Goal: Task Accomplishment & Management: Use online tool/utility

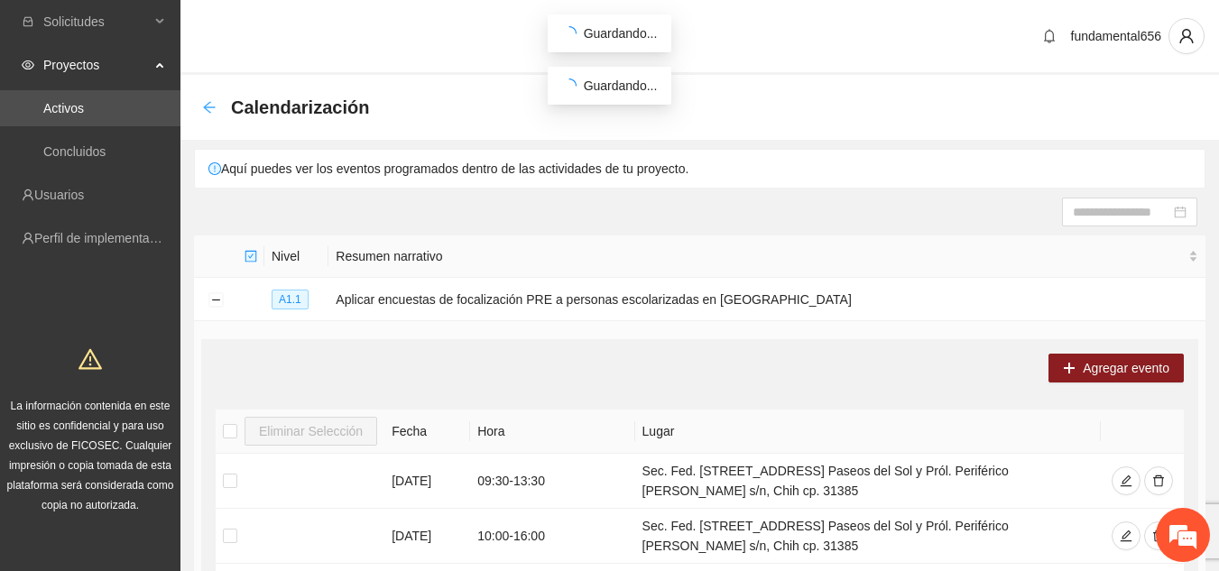
click at [207, 111] on icon "arrow-left" at bounding box center [209, 107] width 14 height 14
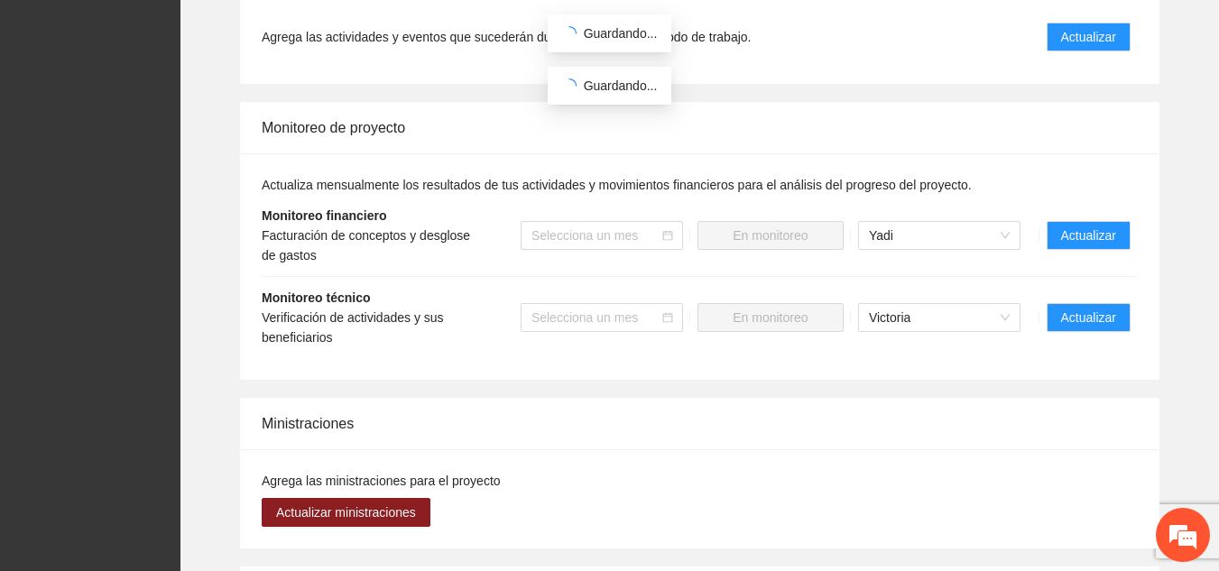
scroll to position [1633, 0]
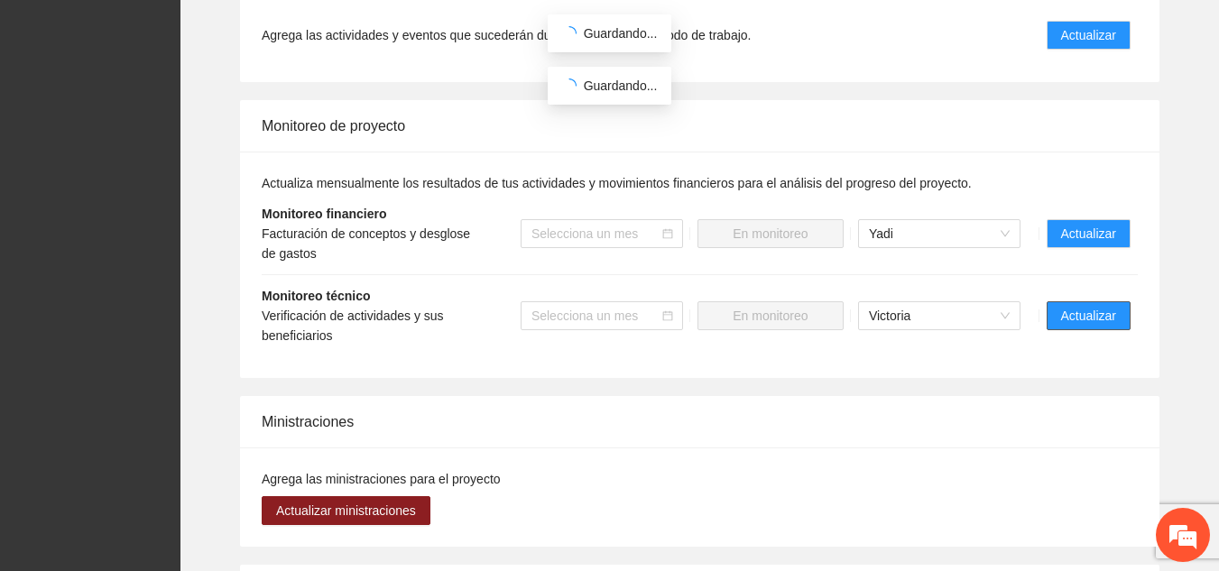
click at [621, 306] on span "Actualizar" at bounding box center [1088, 316] width 55 height 20
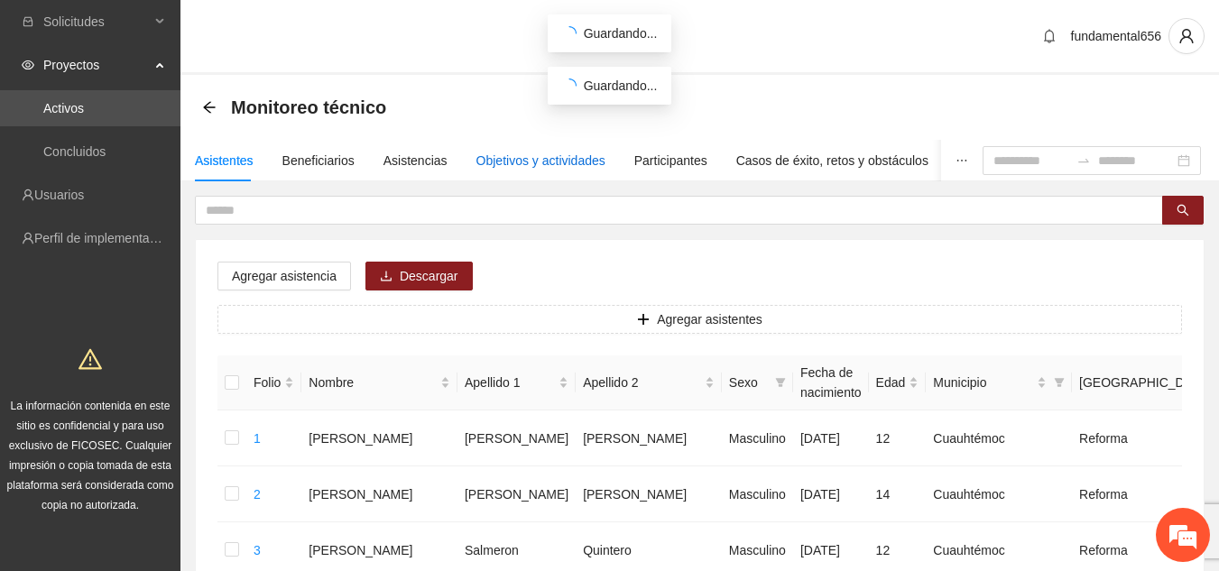
click at [503, 161] on div "Objetivos y actividades" at bounding box center [540, 161] width 129 height 20
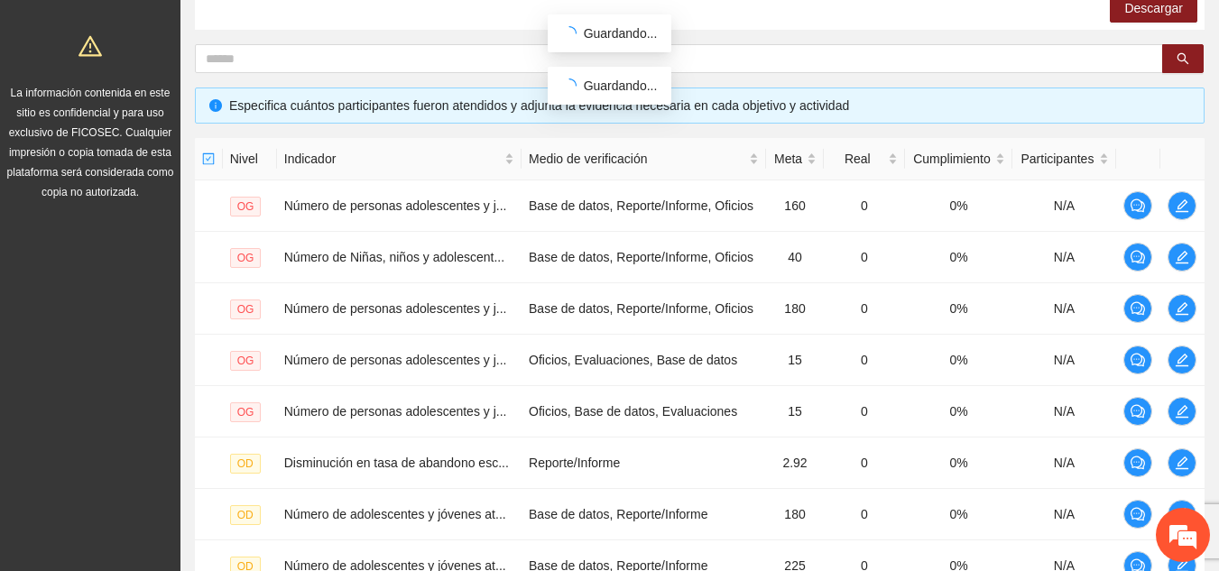
scroll to position [610, 0]
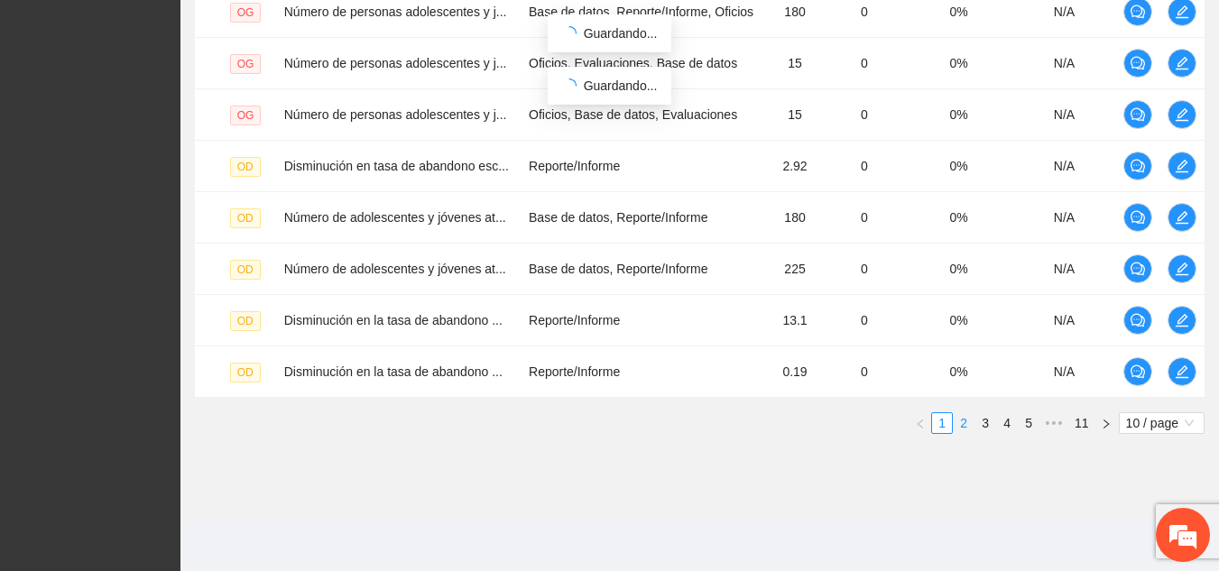
click at [621, 421] on link "2" at bounding box center [964, 423] width 20 height 20
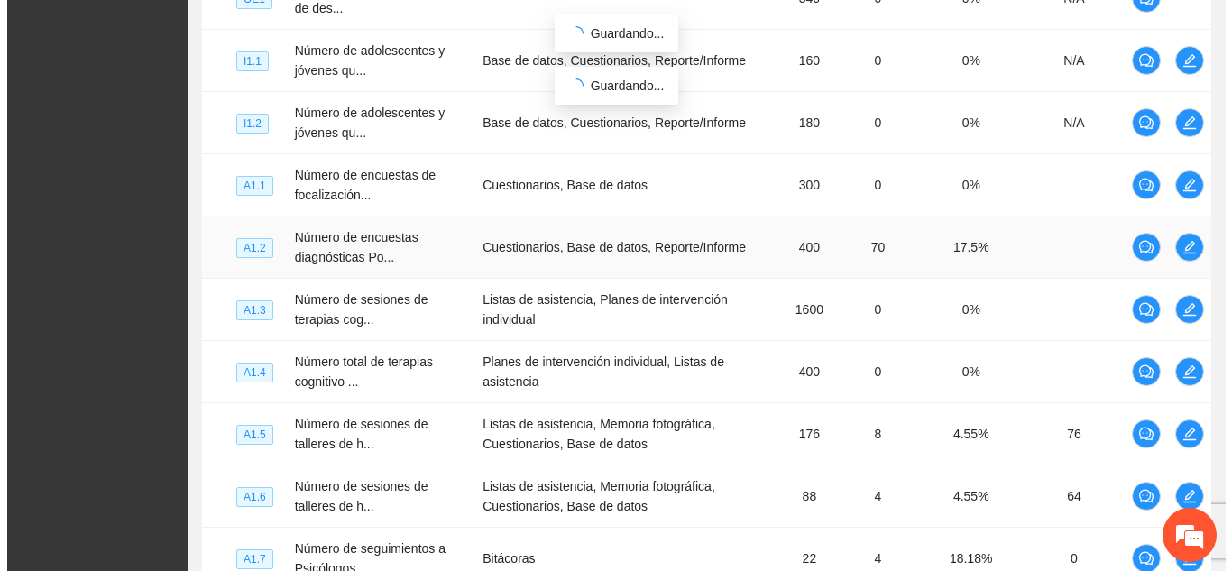
scroll to position [525, 0]
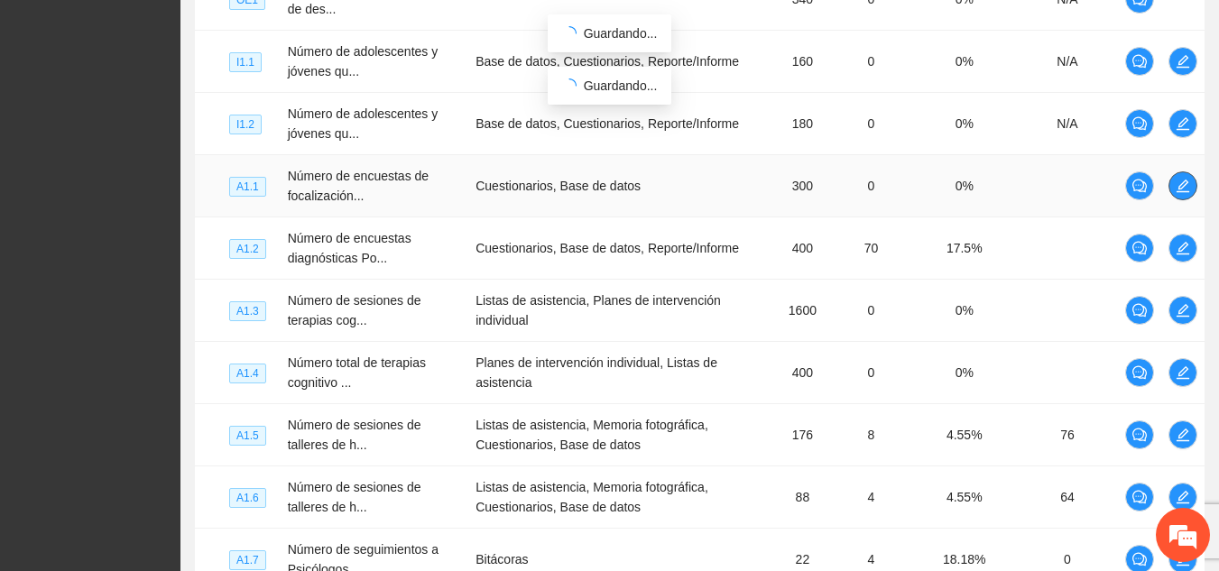
click at [621, 190] on icon "edit" at bounding box center [1183, 186] width 14 height 14
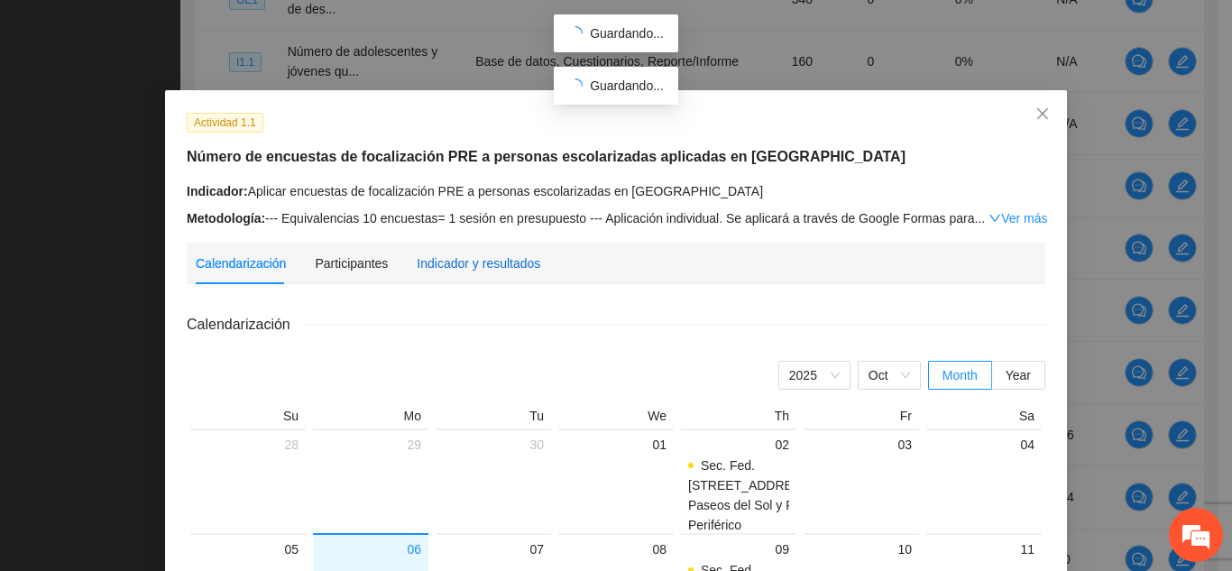
click at [462, 268] on div "Indicador y resultados" at bounding box center [479, 264] width 124 height 20
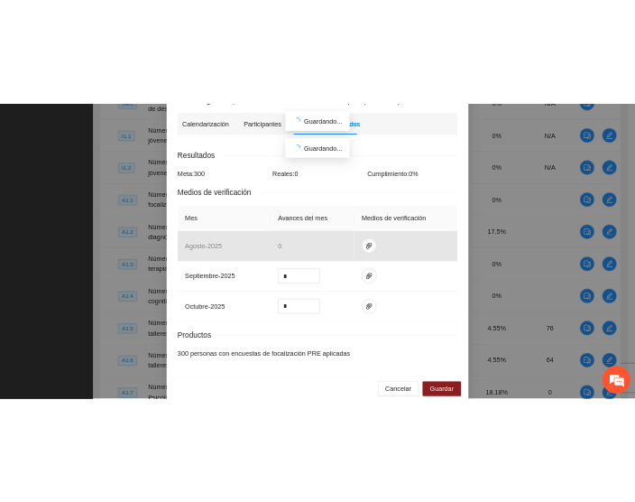
scroll to position [272, 0]
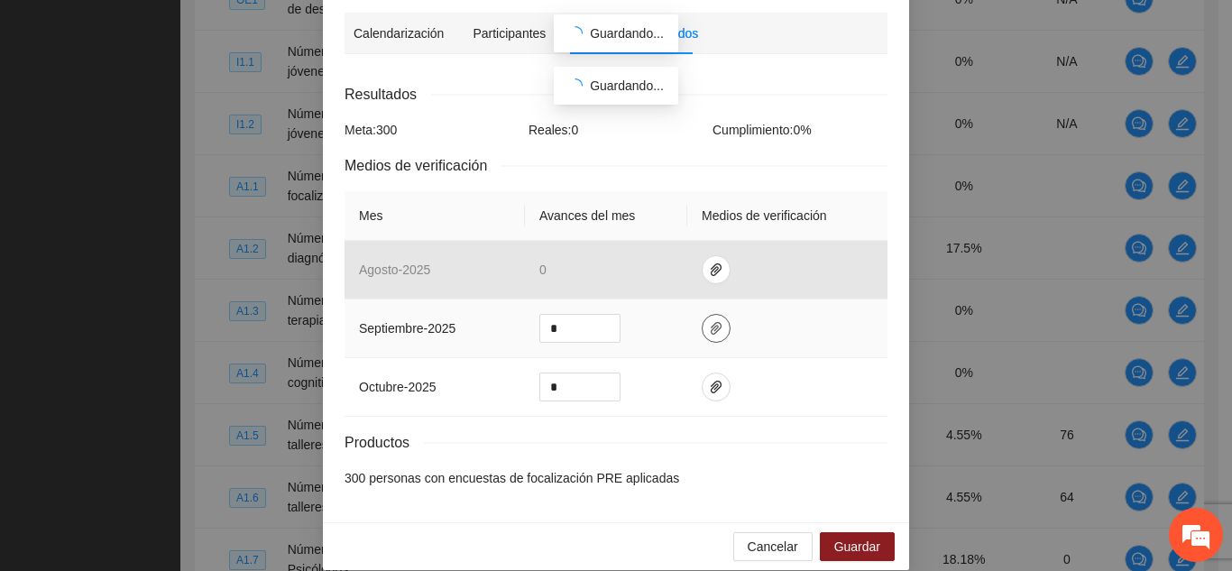
click at [621, 322] on icon "paper-clip" at bounding box center [716, 328] width 11 height 13
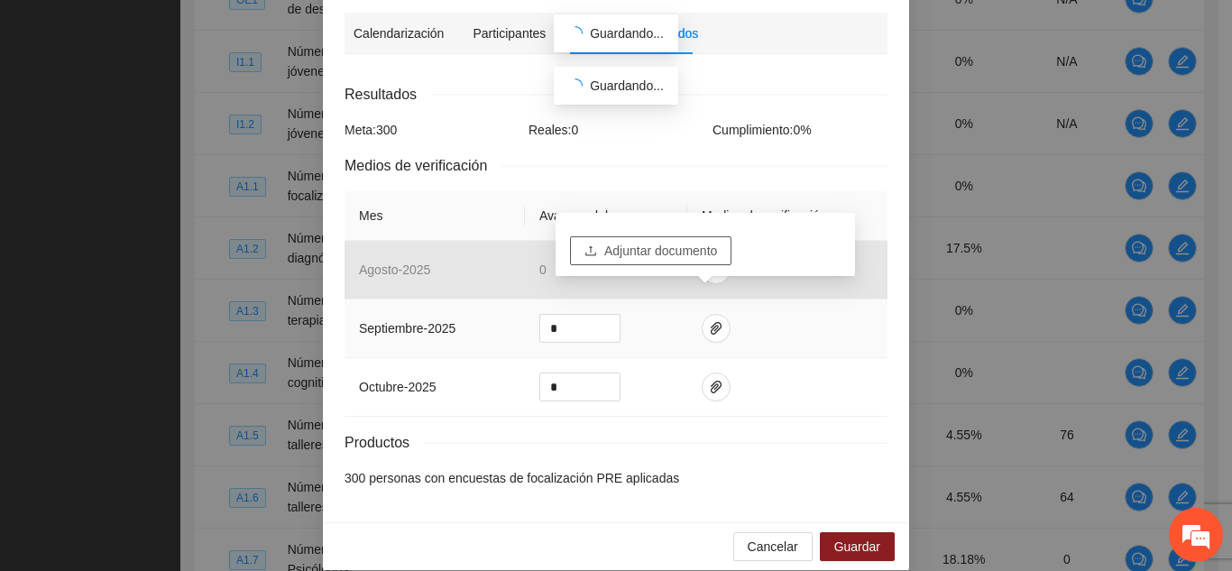
click at [621, 242] on span "Adjuntar documento" at bounding box center [660, 251] width 113 height 20
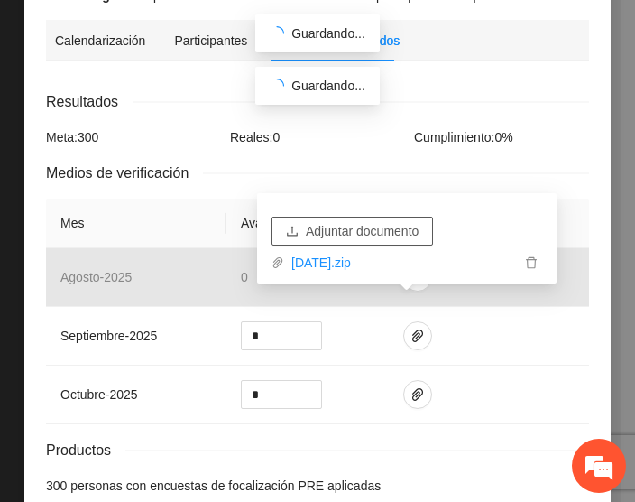
scroll to position [348, 0]
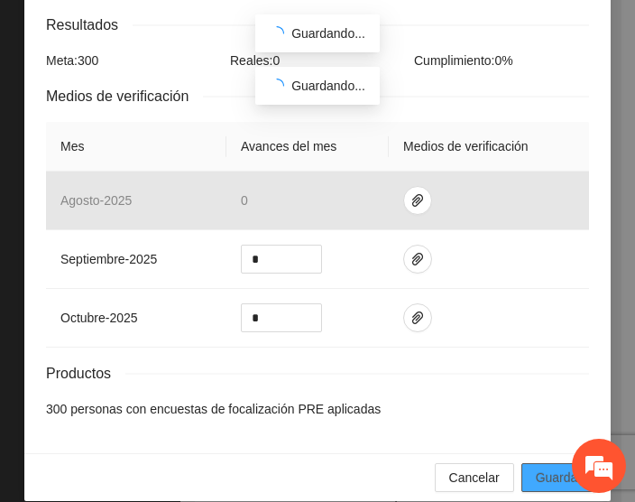
click at [544, 467] on span "Guardar" at bounding box center [559, 477] width 46 height 20
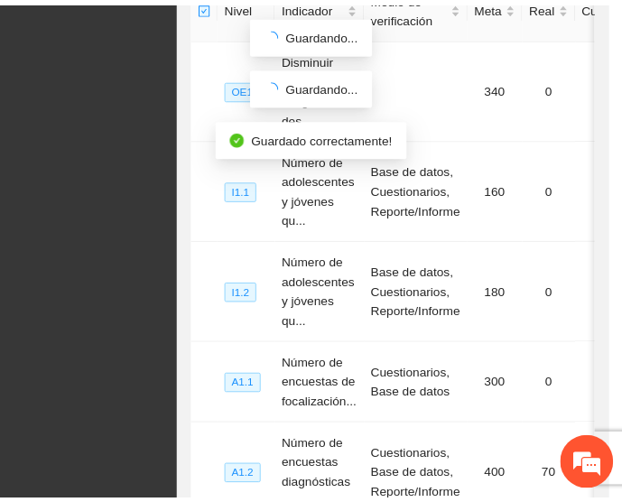
scroll to position [279, 0]
